Goal: Transaction & Acquisition: Obtain resource

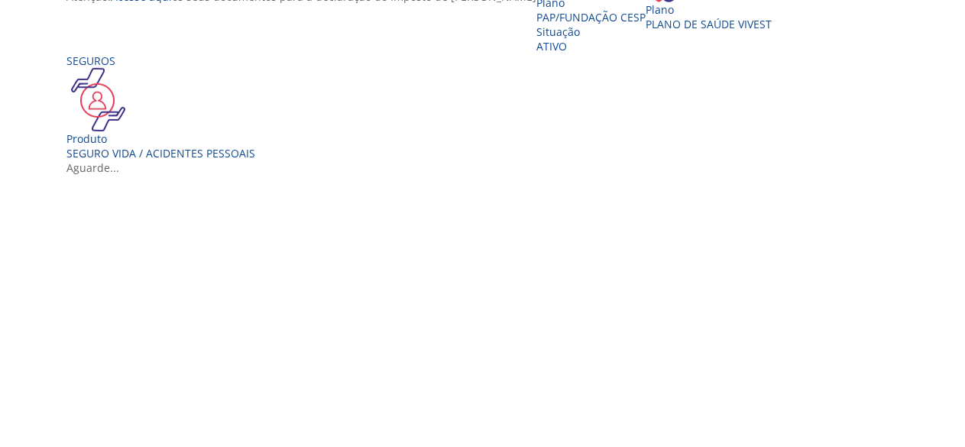
scroll to position [358, 0]
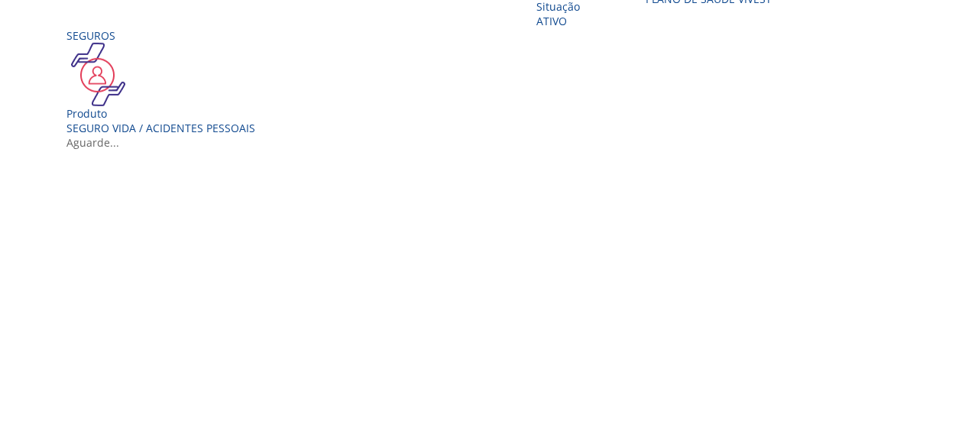
drag, startPoint x: 974, startPoint y: 115, endPoint x: 978, endPoint y: 263, distance: 147.6
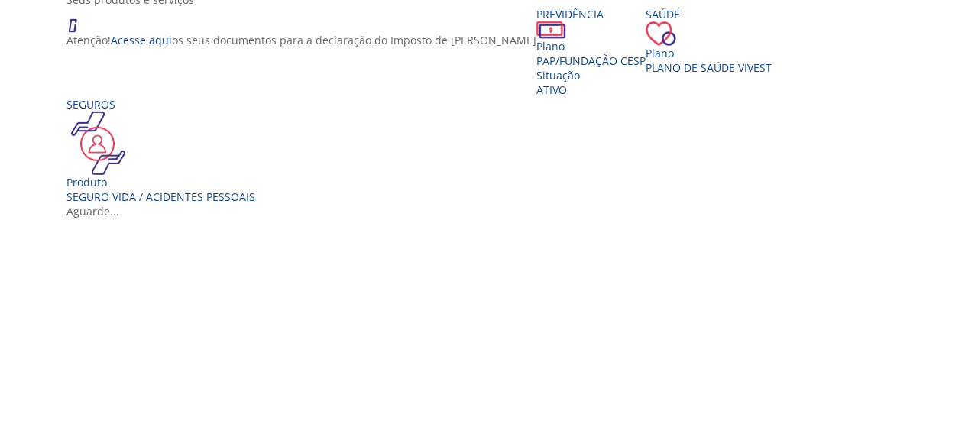
scroll to position [291, 0]
click at [216, 203] on div "Produto Seguro Vida / Acidentes Pessoais" at bounding box center [160, 187] width 189 height 29
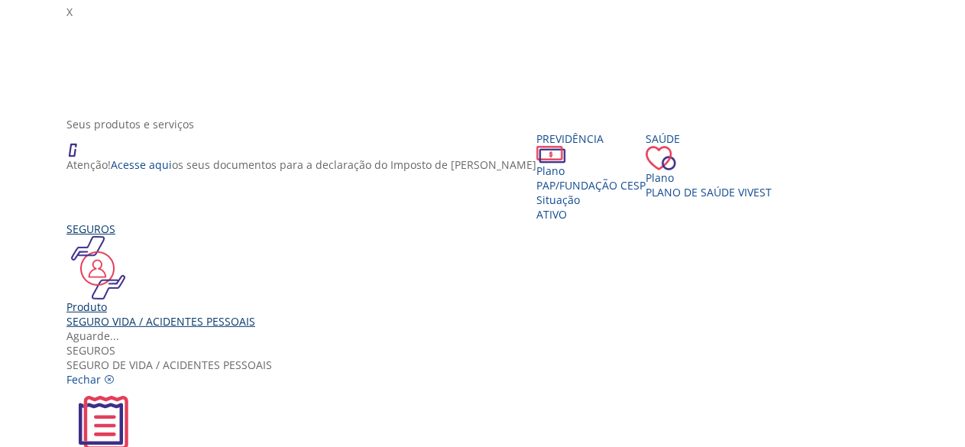
scroll to position [147, 0]
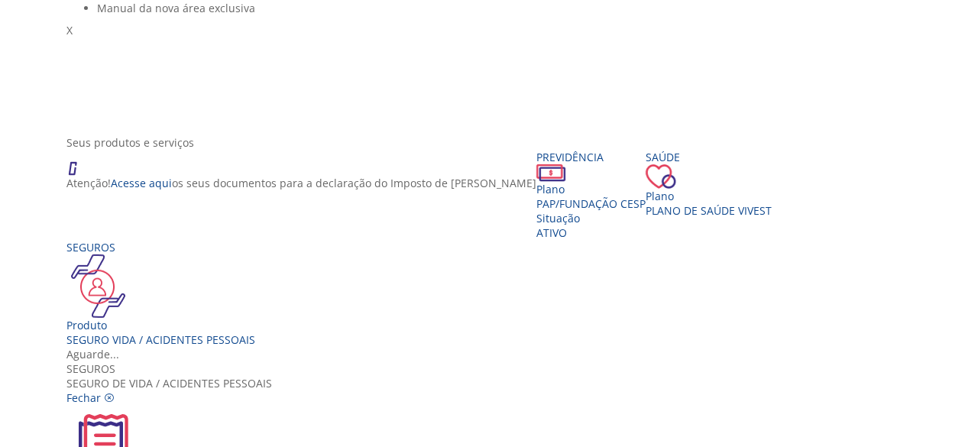
click at [140, 405] on img "Vivest" at bounding box center [102, 441] width 73 height 73
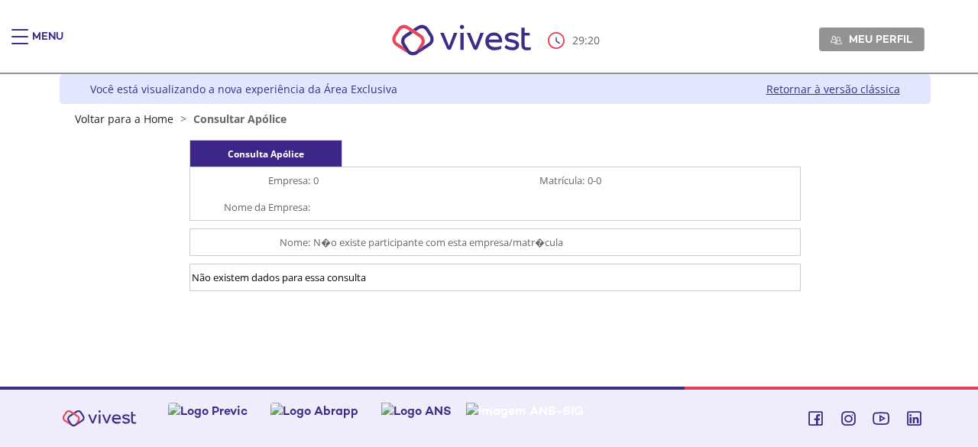
click at [888, 186] on div "Consulta Apólice Empresa: 0 Matrícula: 0-0 Nome da Empresa: Nome: N�o existe pa…" at bounding box center [495, 219] width 844 height 159
click at [910, 161] on div "Consulta Apólice Empresa: 0 Matrícula: 0-0 Nome da Empresa: Nome: N�o existe pa…" at bounding box center [495, 219] width 844 height 159
click at [35, 36] on div "Menu" at bounding box center [47, 44] width 31 height 31
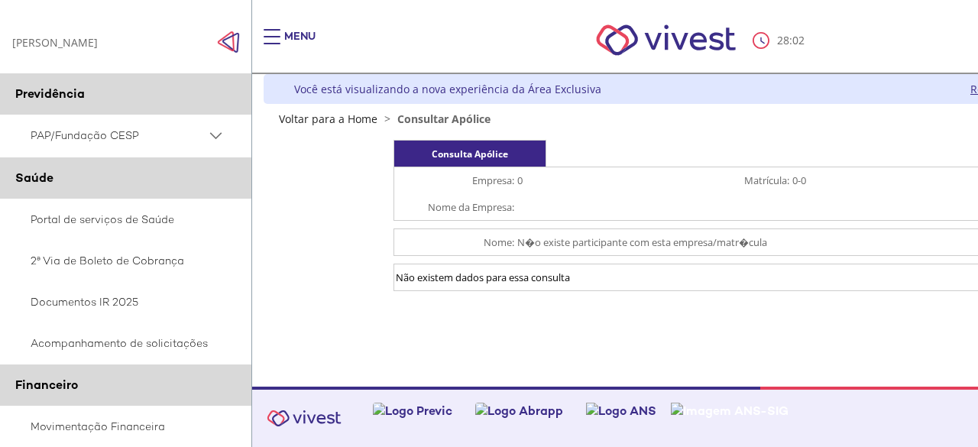
click at [290, 39] on div "Menu" at bounding box center [299, 44] width 31 height 31
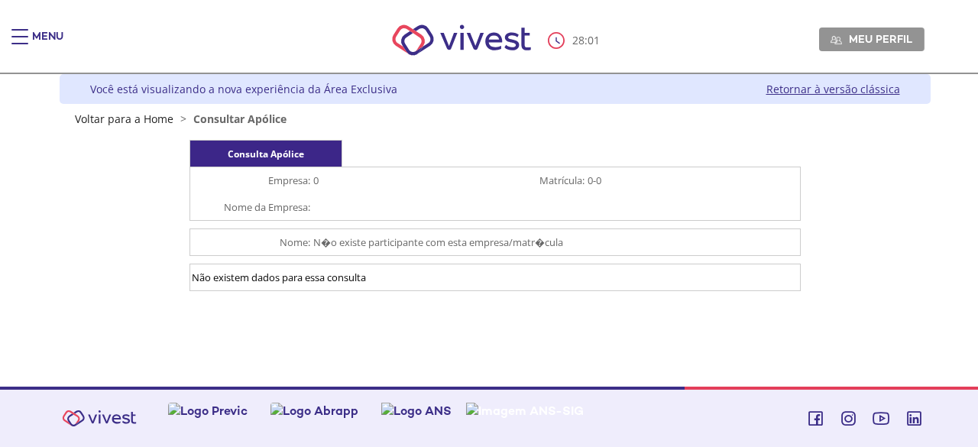
click at [475, 36] on img "Main header" at bounding box center [461, 40] width 173 height 65
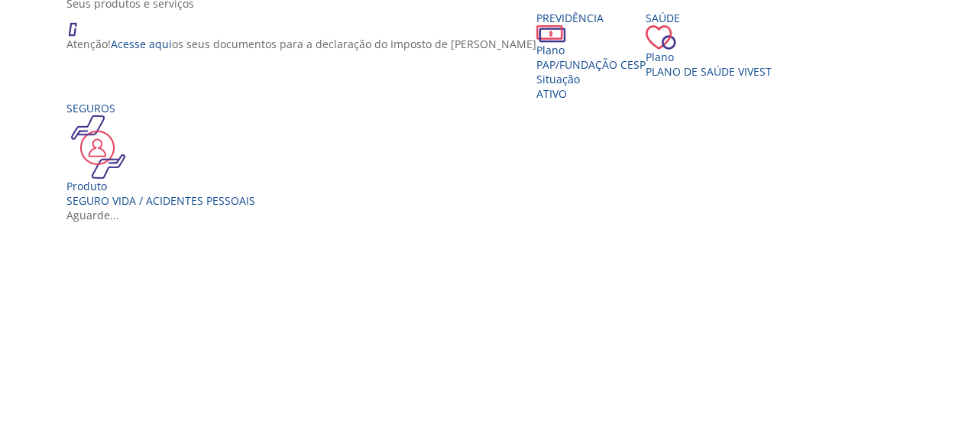
scroll to position [290, 0]
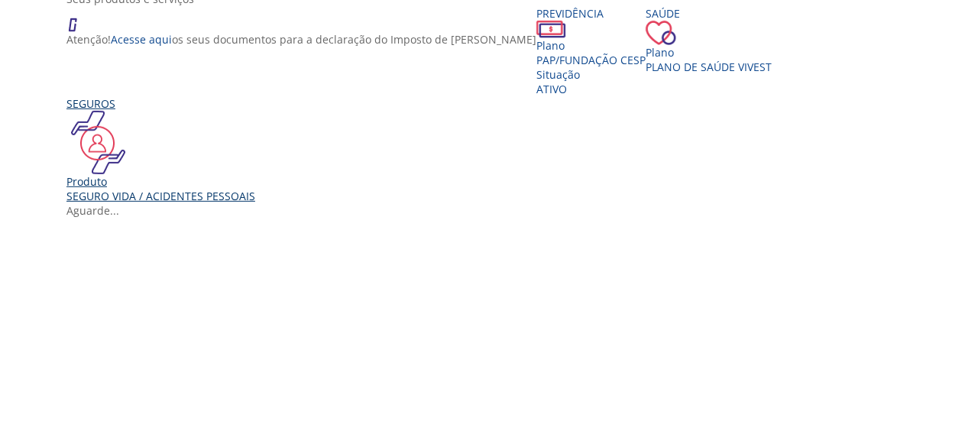
click at [150, 189] on div "Produto" at bounding box center [160, 181] width 189 height 15
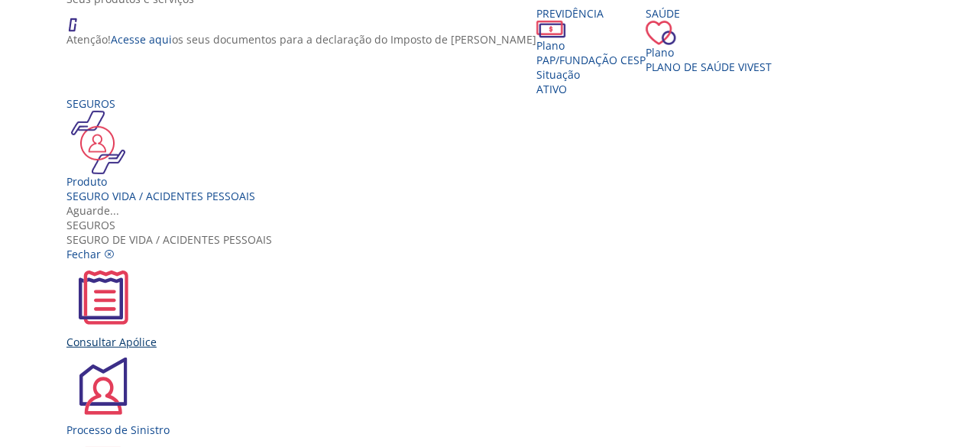
click at [140, 261] on img "Vivest" at bounding box center [102, 297] width 73 height 73
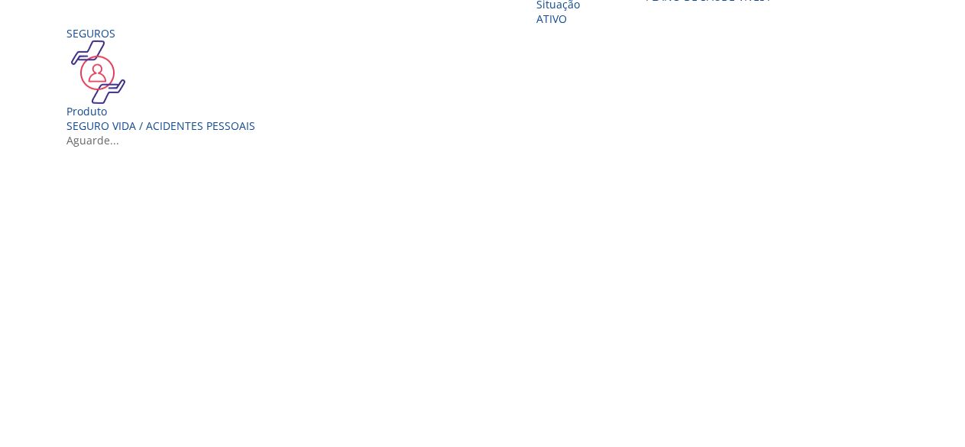
scroll to position [370, 0]
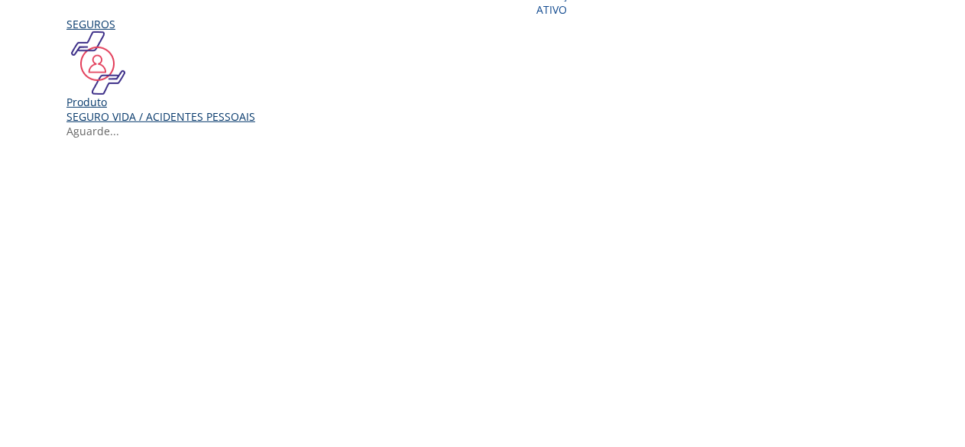
click at [193, 95] on div "Seguros" at bounding box center [160, 56] width 189 height 78
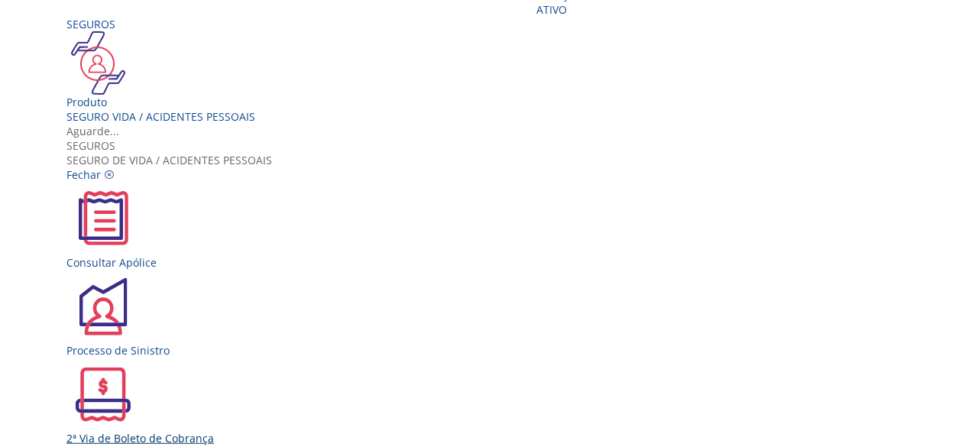
click at [140, 358] on img "Vivest" at bounding box center [102, 394] width 73 height 73
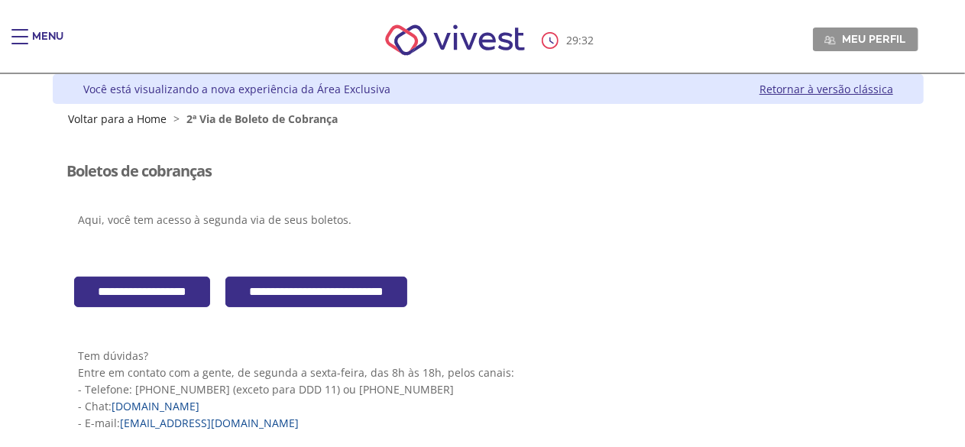
click at [189, 291] on input "**********" at bounding box center [142, 292] width 136 height 31
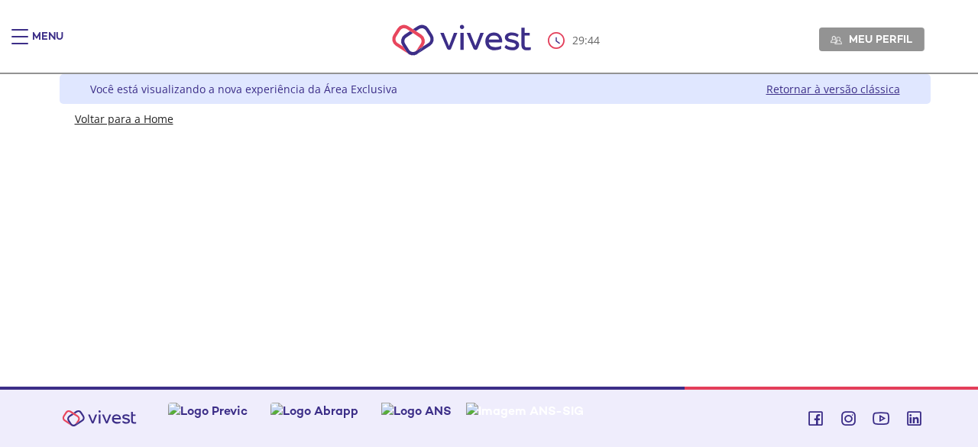
click at [115, 112] on link "Voltar para a Home" at bounding box center [124, 119] width 99 height 15
